Goal: Use online tool/utility: Utilize a website feature to perform a specific function

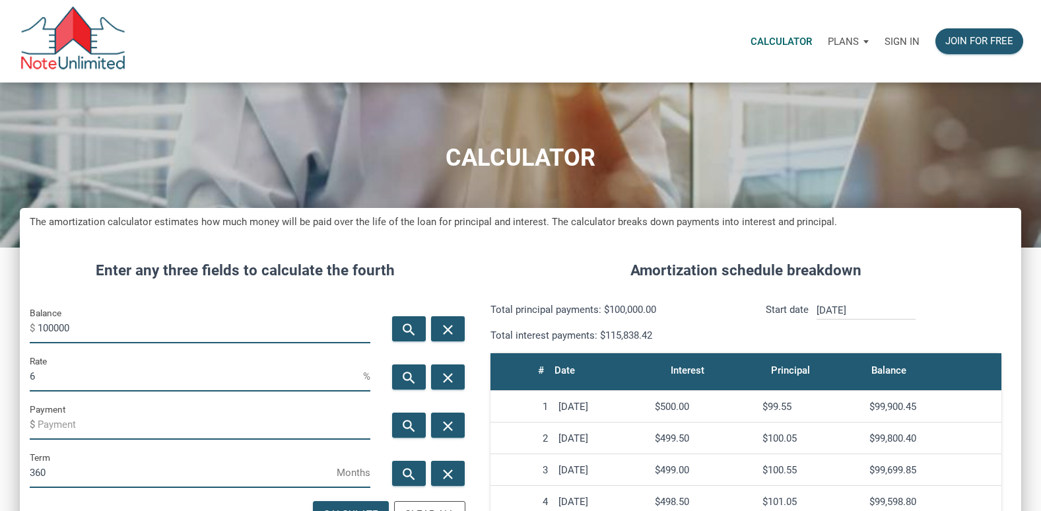
scroll to position [665, 1001]
click at [890, 38] on p "Sign in" at bounding box center [901, 42] width 35 height 12
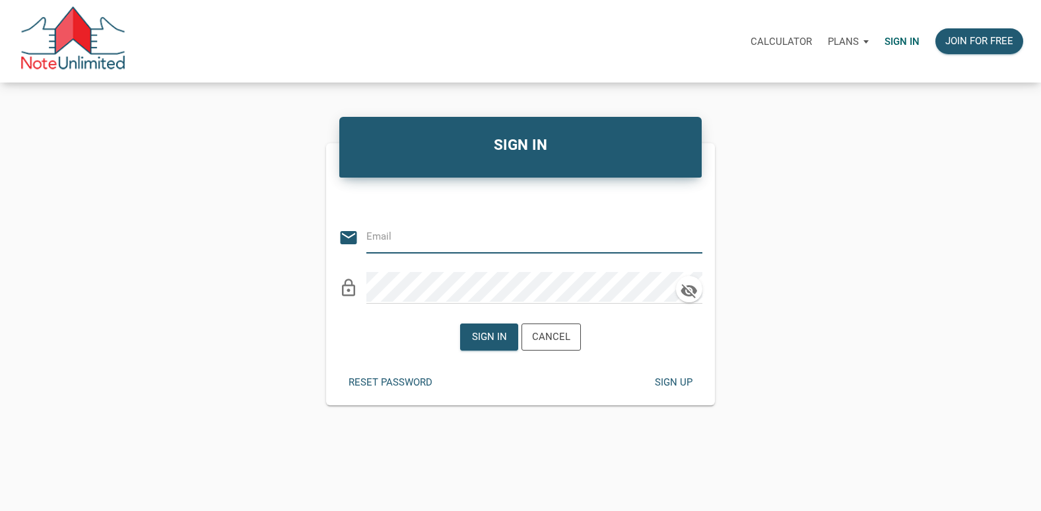
type input "[EMAIL_ADDRESS][DOMAIN_NAME]"
click at [494, 333] on div "Sign in" at bounding box center [488, 336] width 35 height 15
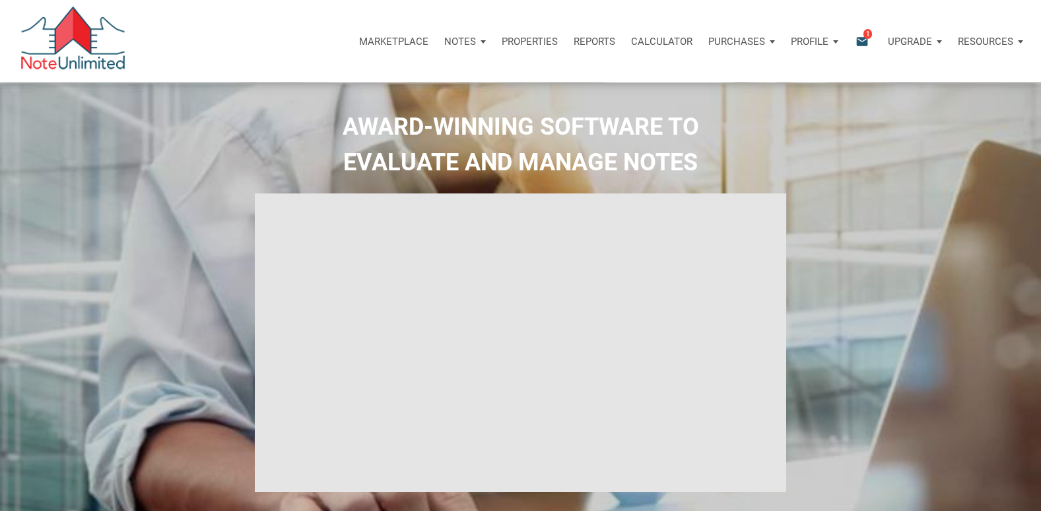
type input "Introduction to new features"
select select
click at [642, 40] on p "Calculator" at bounding box center [661, 42] width 61 height 12
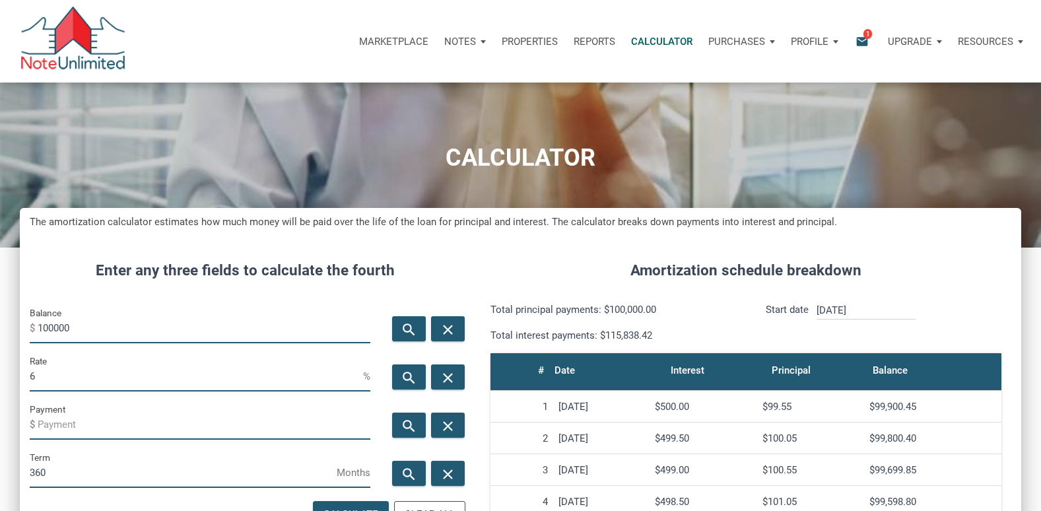
scroll to position [665, 1001]
click at [94, 322] on input "100000" at bounding box center [204, 329] width 333 height 30
type input "1"
type input "80000"
click at [48, 377] on input "6" at bounding box center [196, 377] width 333 height 30
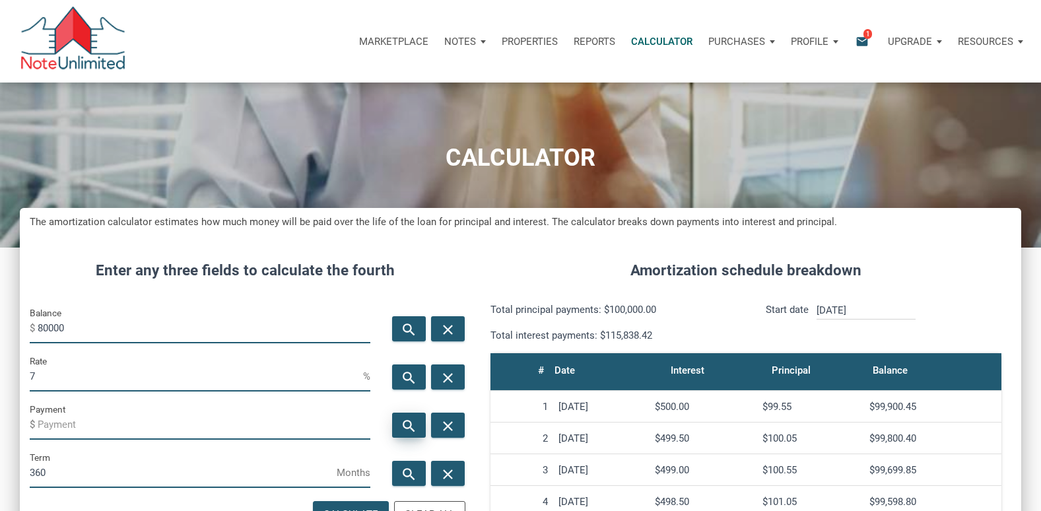
type input "7"
click at [407, 420] on icon "search" at bounding box center [409, 426] width 16 height 17
type input "-532.24"
